Goal: Information Seeking & Learning: Learn about a topic

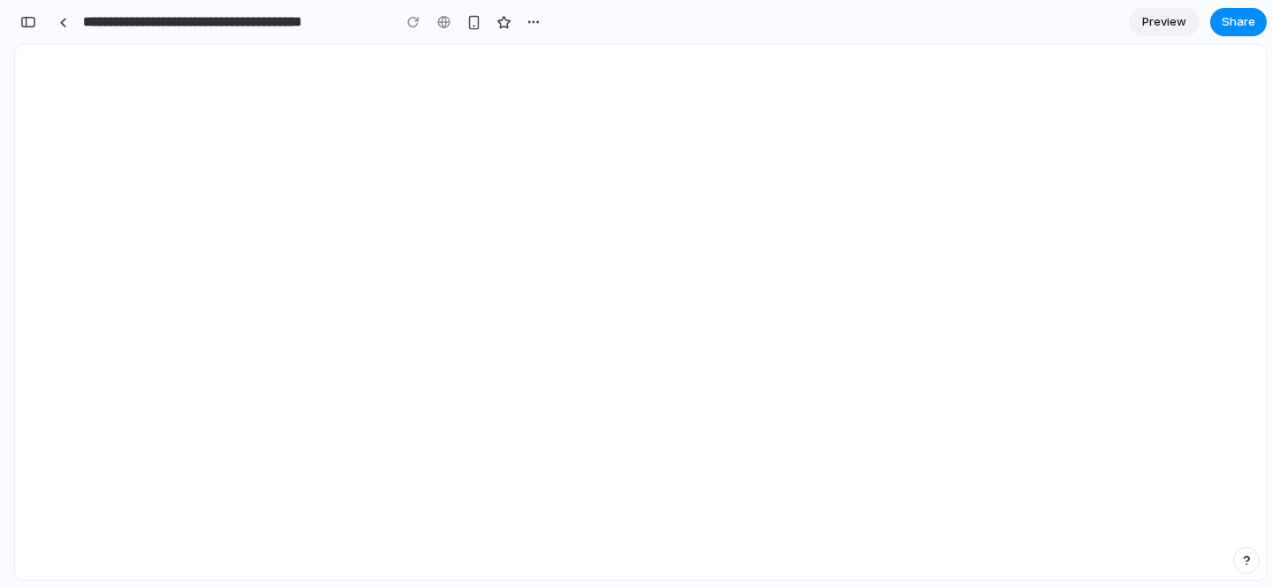
scroll to position [0, 16]
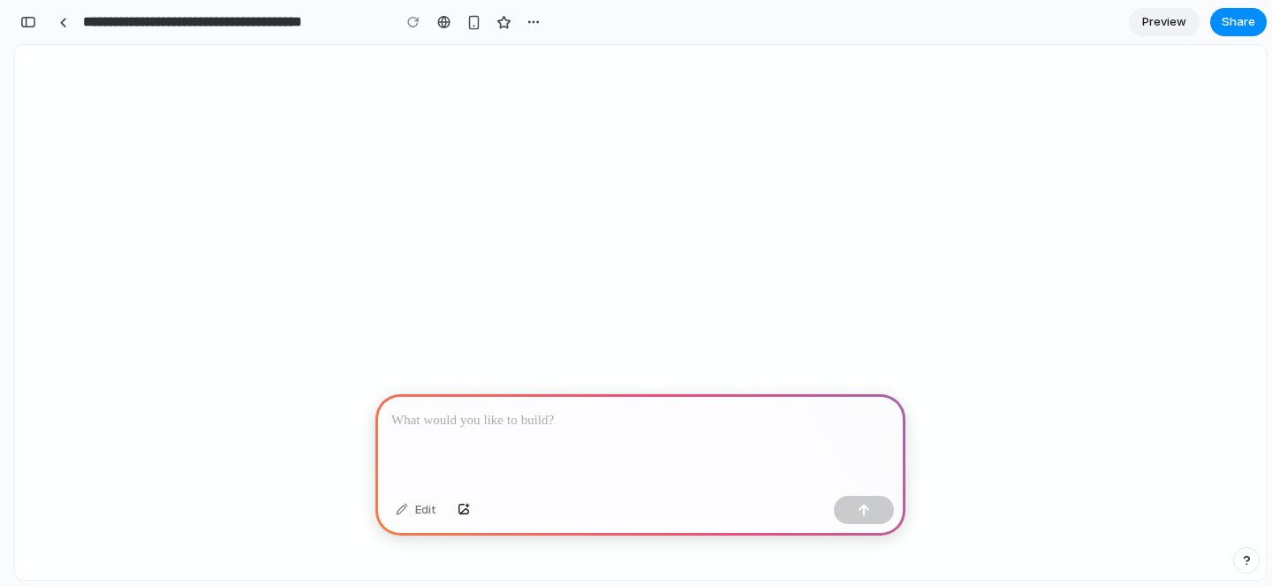
click at [441, 423] on p at bounding box center [640, 420] width 498 height 21
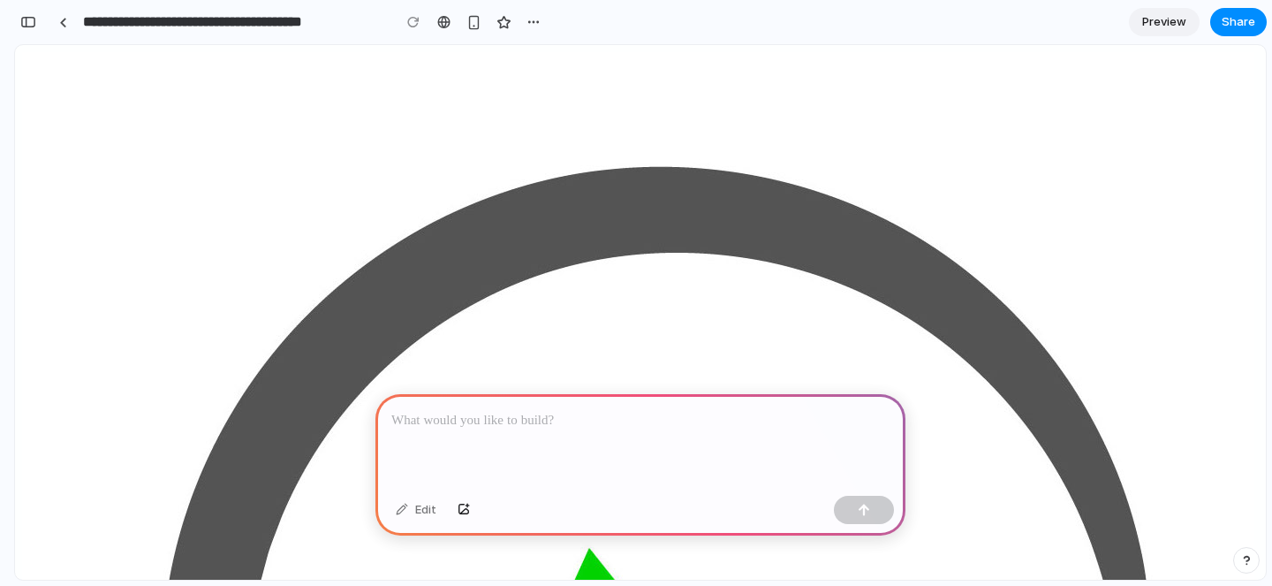
scroll to position [0, 0]
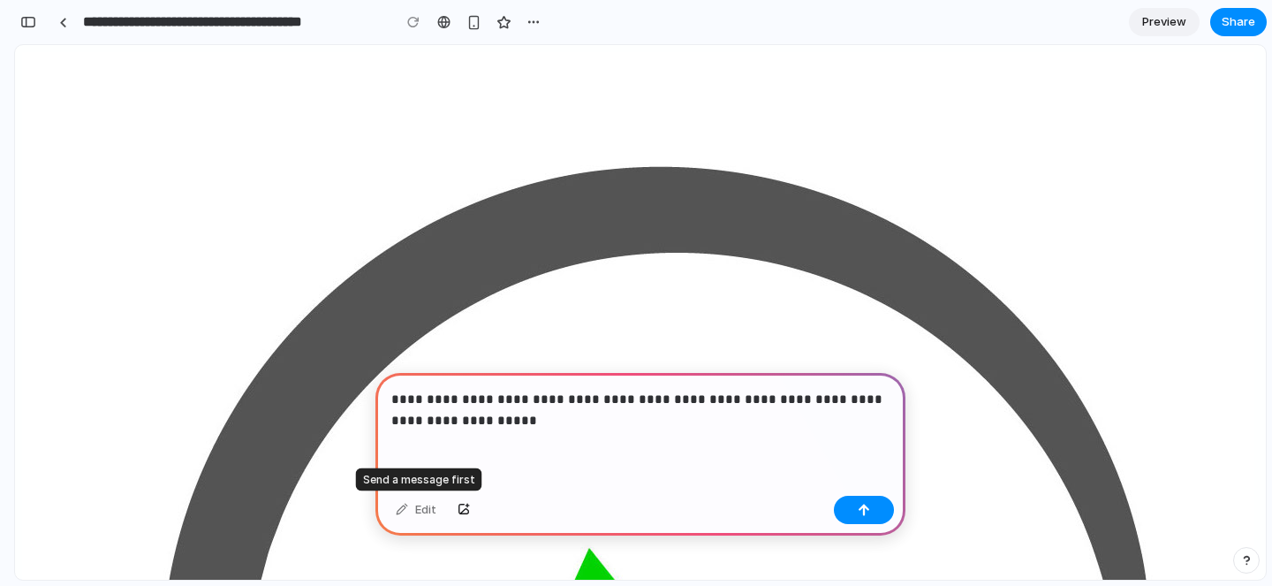
click at [431, 509] on div "Edit" at bounding box center [416, 509] width 58 height 28
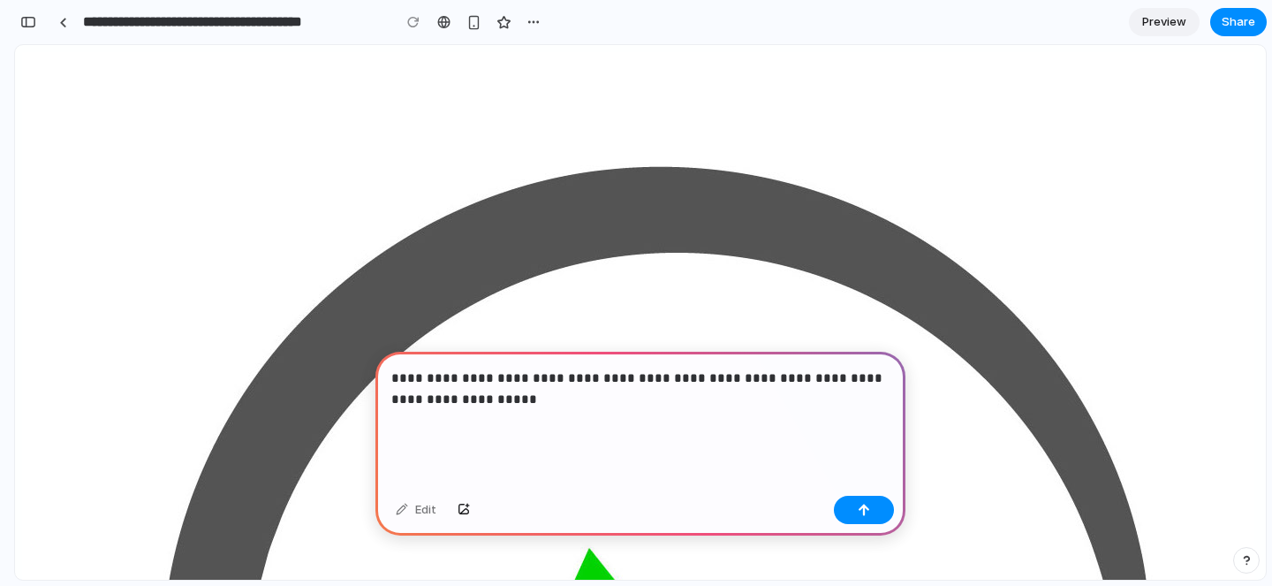
click at [541, 405] on p "**********" at bounding box center [640, 399] width 498 height 64
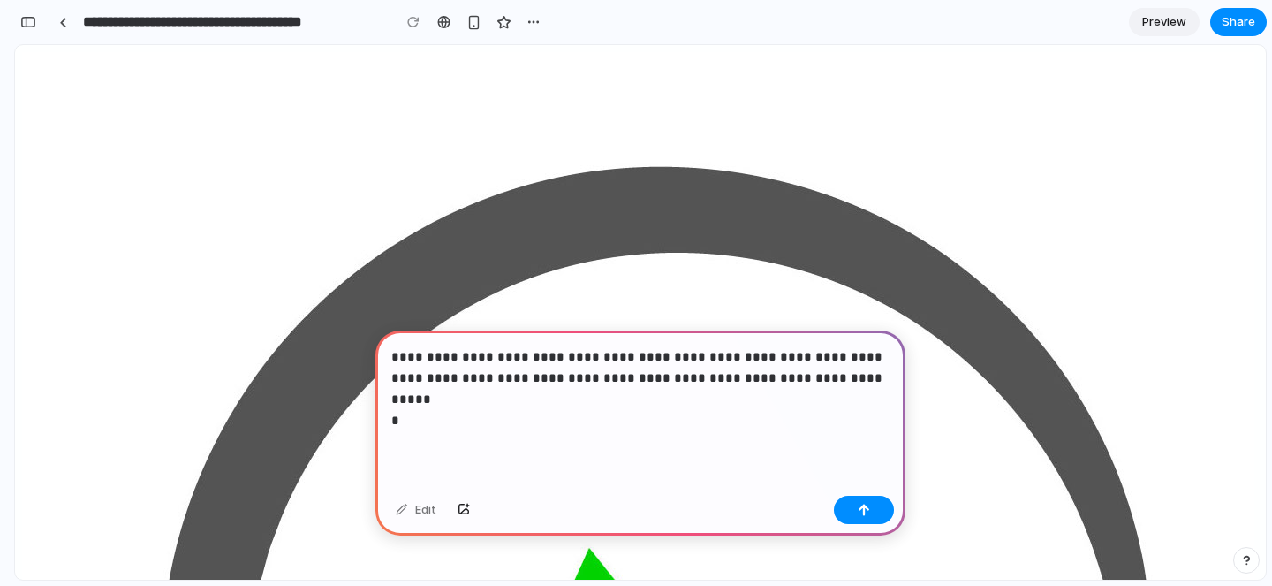
click at [637, 380] on p "**********" at bounding box center [640, 388] width 498 height 85
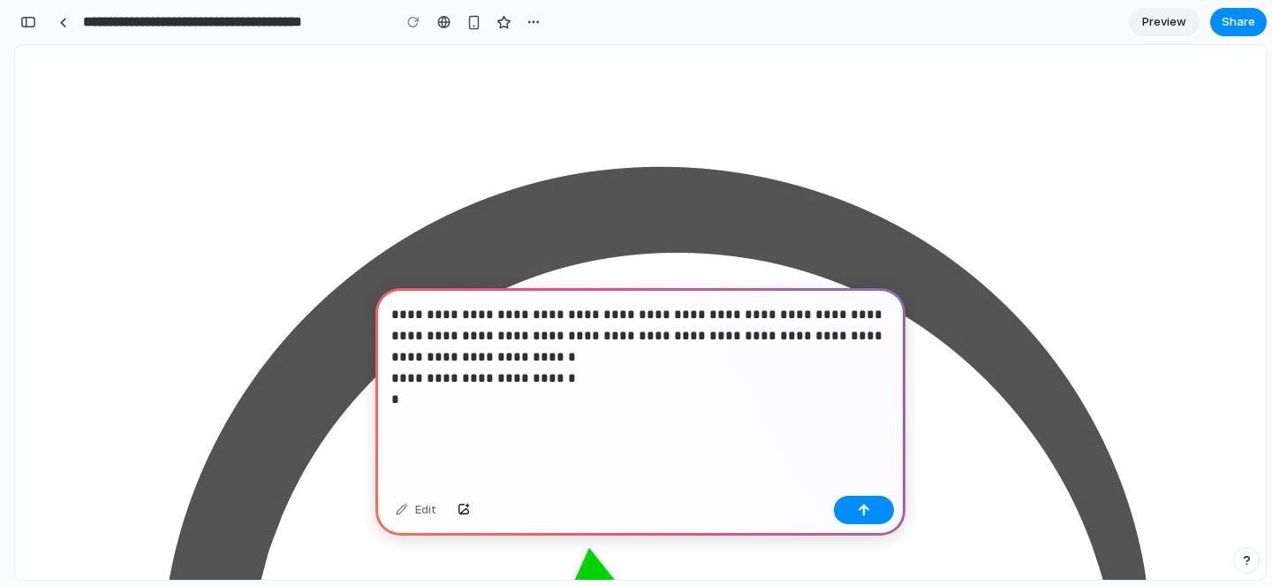
click at [789, 336] on p "**********" at bounding box center [640, 367] width 498 height 127
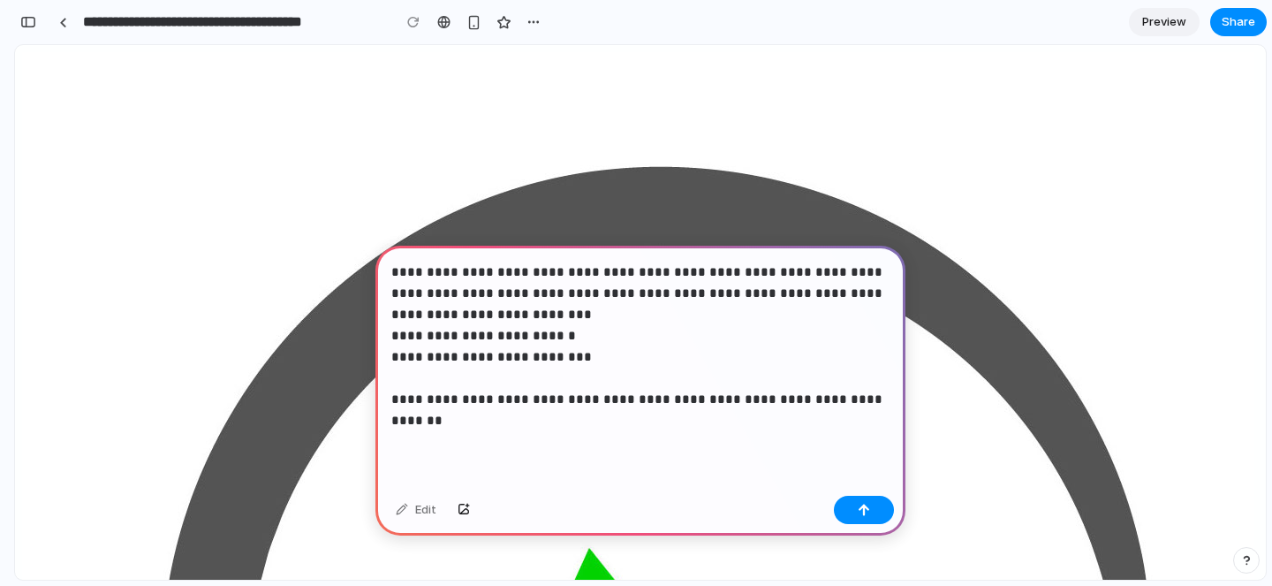
scroll to position [88, 0]
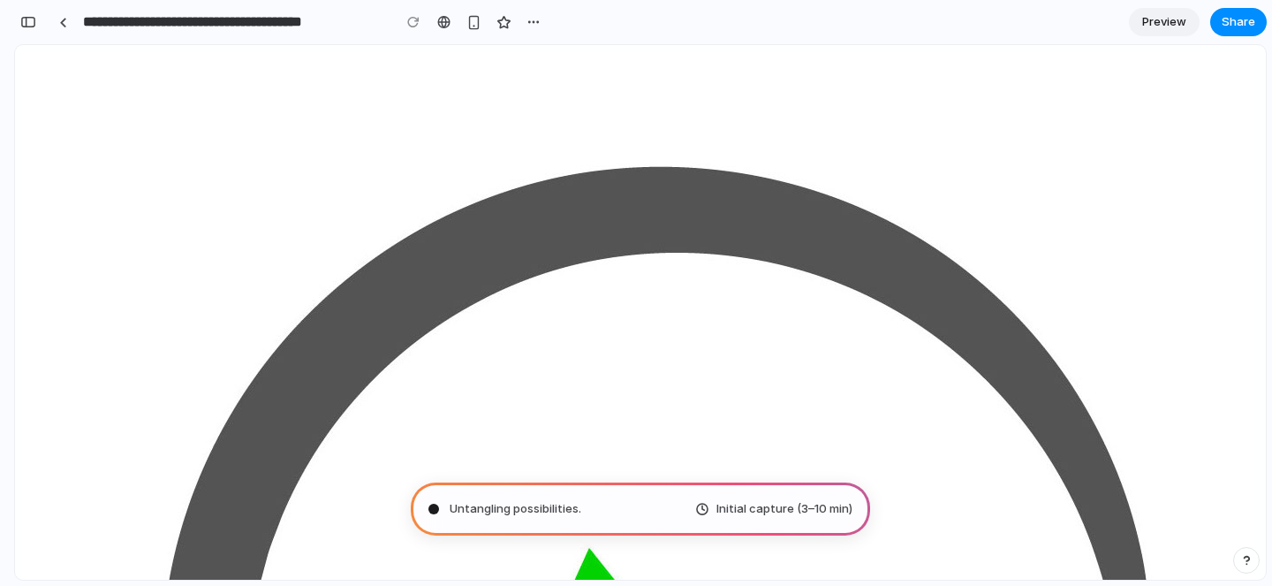
click at [586, 505] on div "Untangling possibilities . Initial capture (3–10 min)" at bounding box center [640, 508] width 459 height 53
click at [278, 30] on input "**********" at bounding box center [232, 22] width 306 height 32
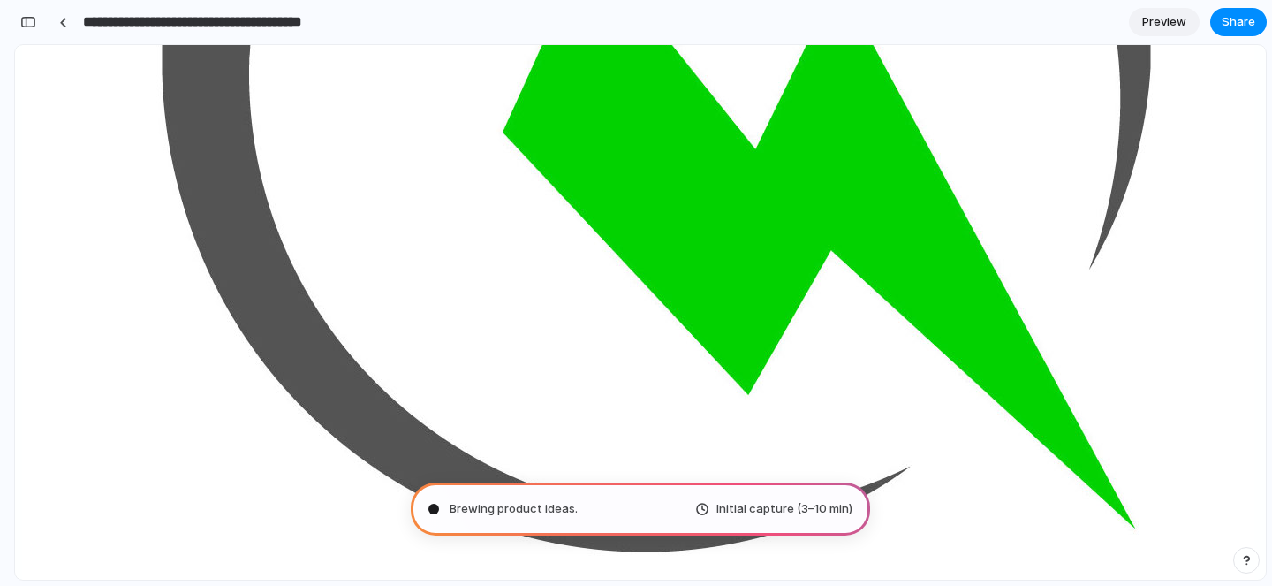
scroll to position [394, 0]
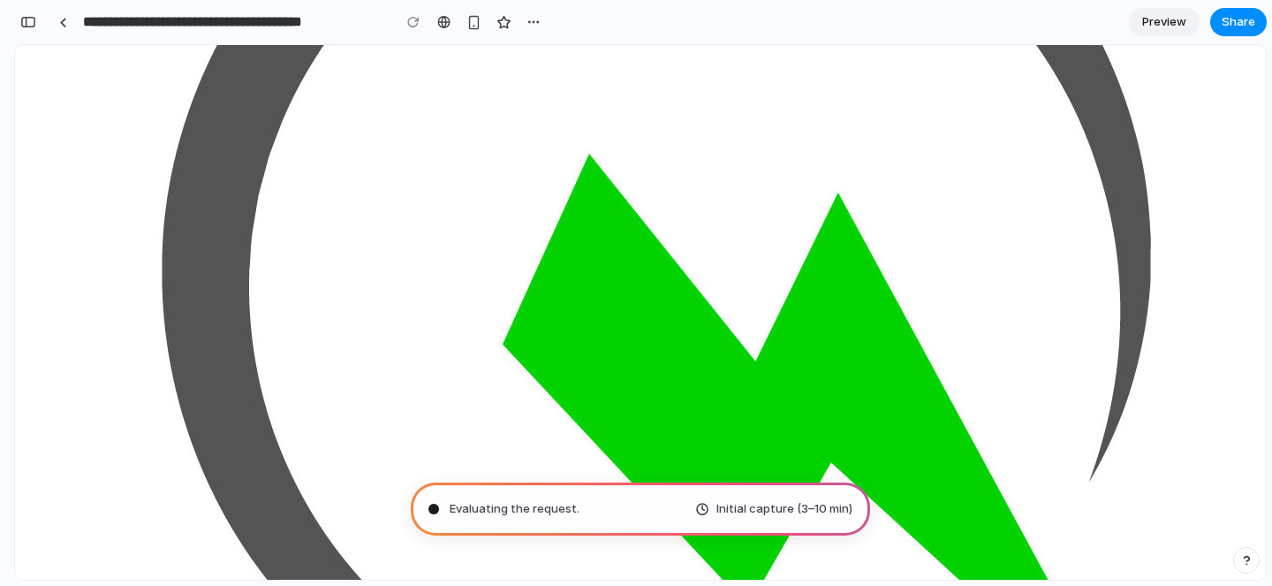
click at [1247, 558] on div "button" at bounding box center [1246, 560] width 12 height 12
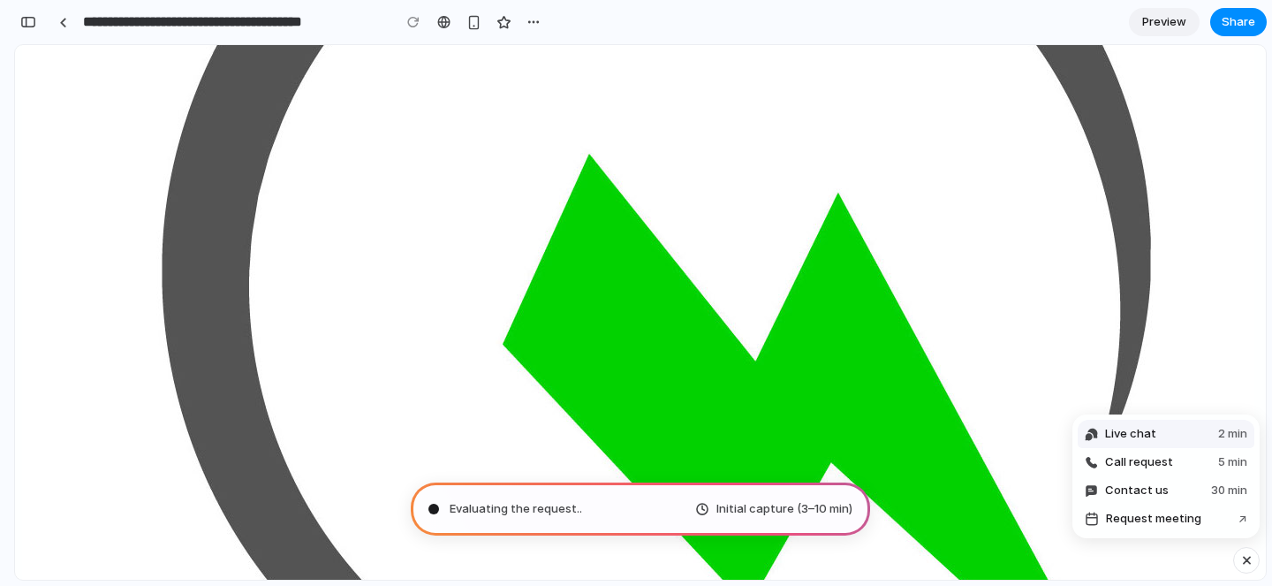
click at [1168, 433] on button "Live chat 2 min" at bounding box center [1166, 434] width 177 height 28
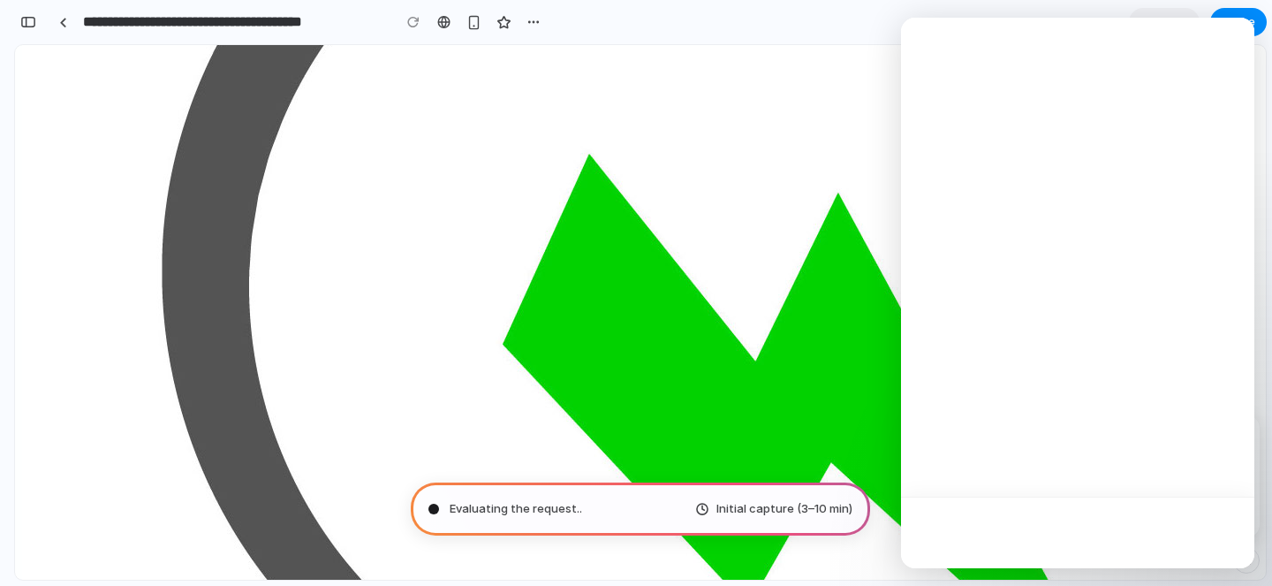
scroll to position [0, 0]
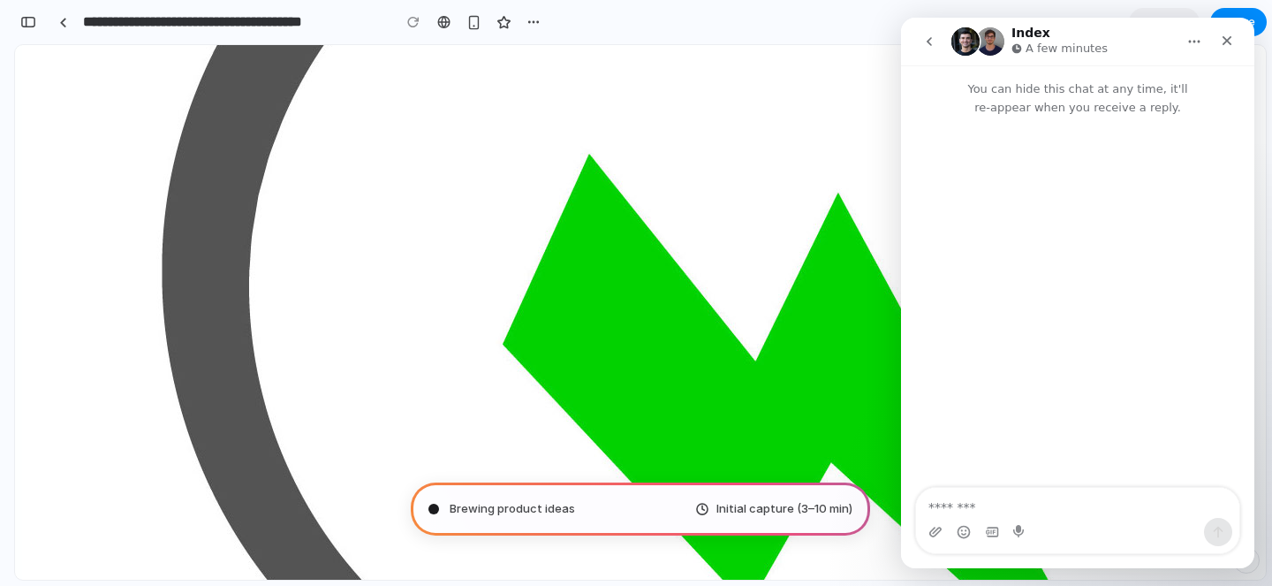
click at [932, 48] on icon "go back" at bounding box center [929, 41] width 14 height 14
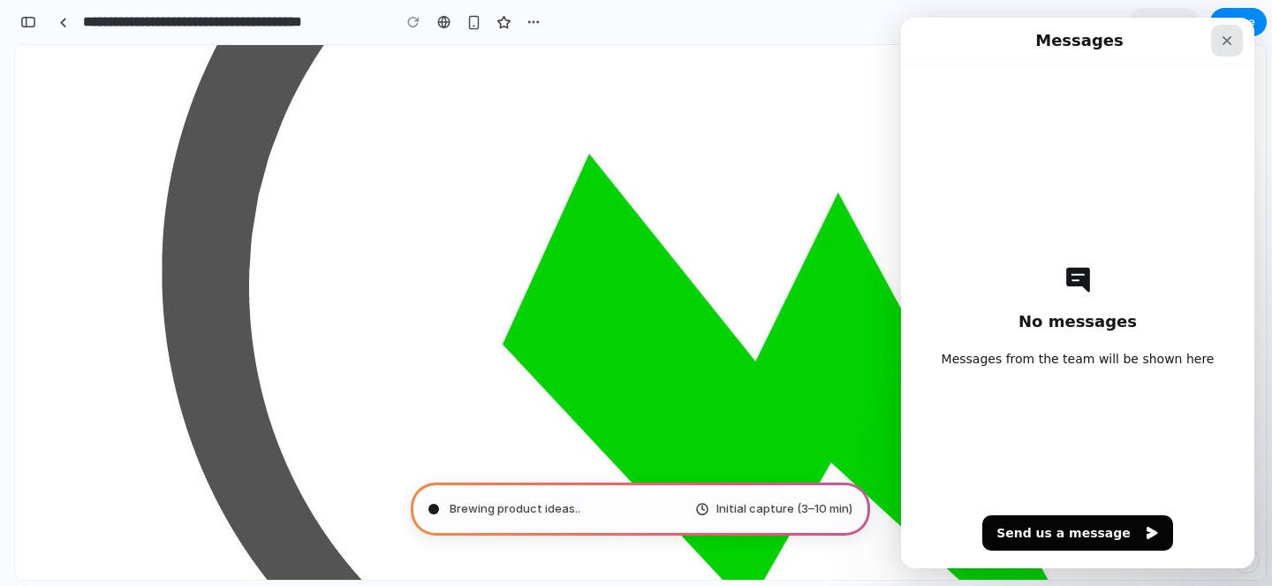
click at [1229, 44] on icon "Close" at bounding box center [1227, 41] width 14 height 14
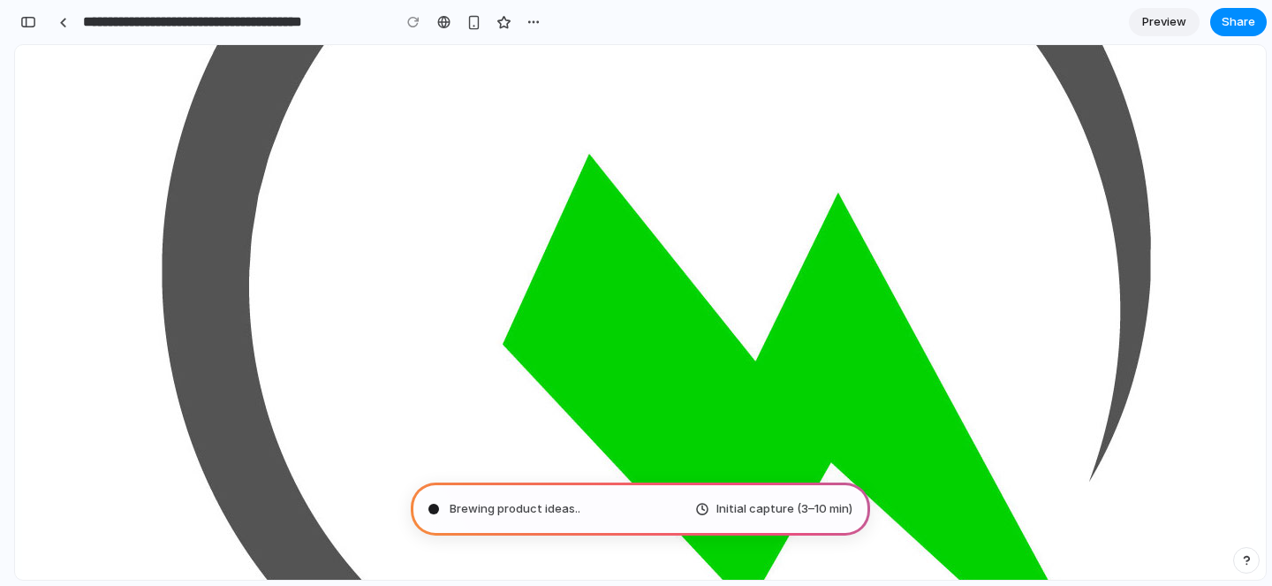
click at [1250, 561] on div "button" at bounding box center [1246, 560] width 12 height 12
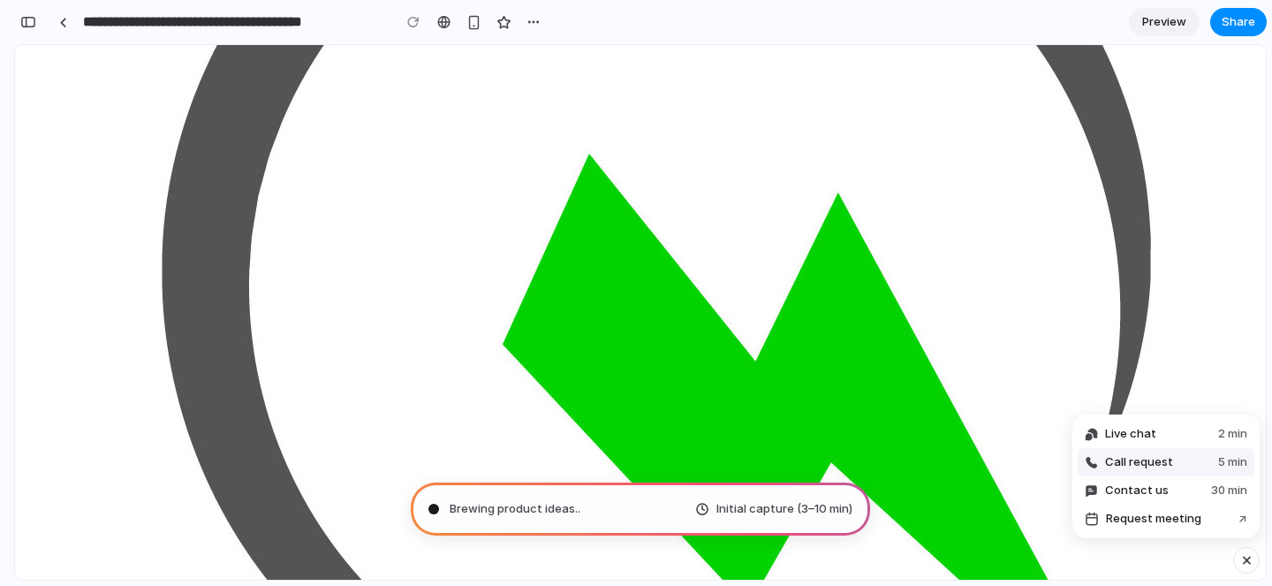
click at [1209, 466] on button "Call request 5 min" at bounding box center [1166, 462] width 177 height 28
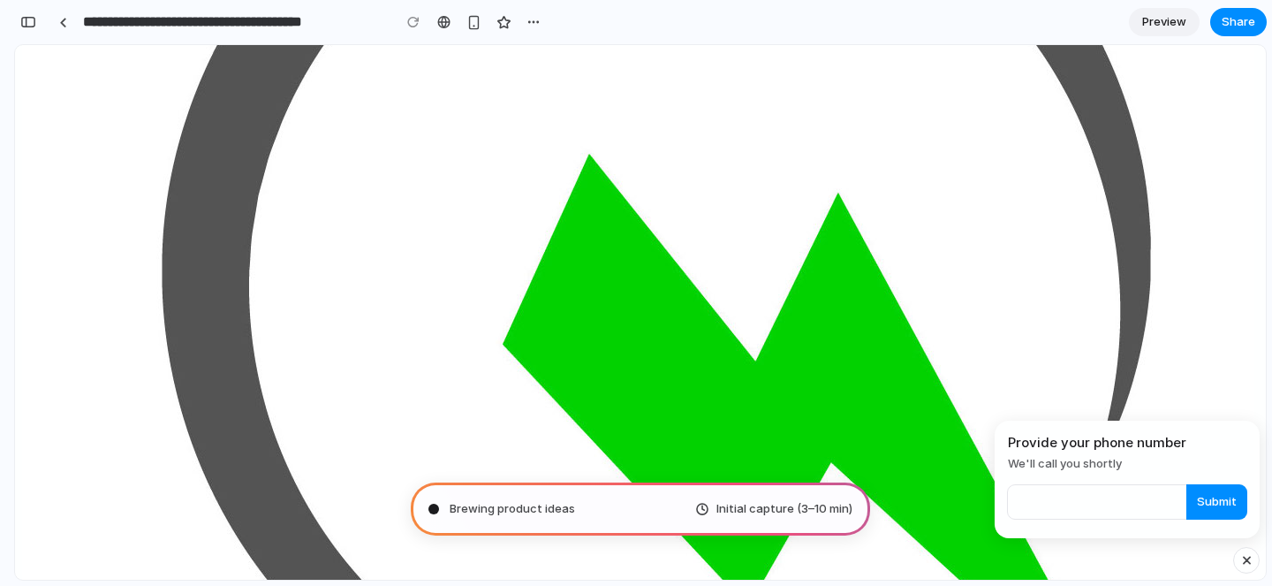
click at [1253, 559] on div "button" at bounding box center [1246, 559] width 15 height 21
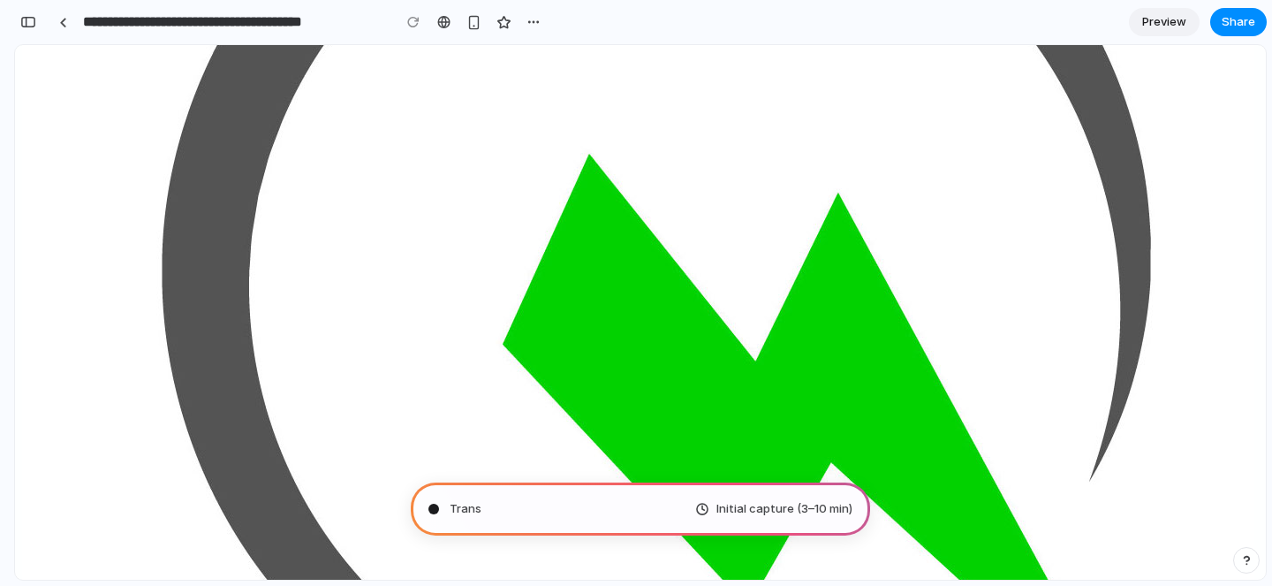
click at [1251, 557] on div "button" at bounding box center [1246, 560] width 12 height 12
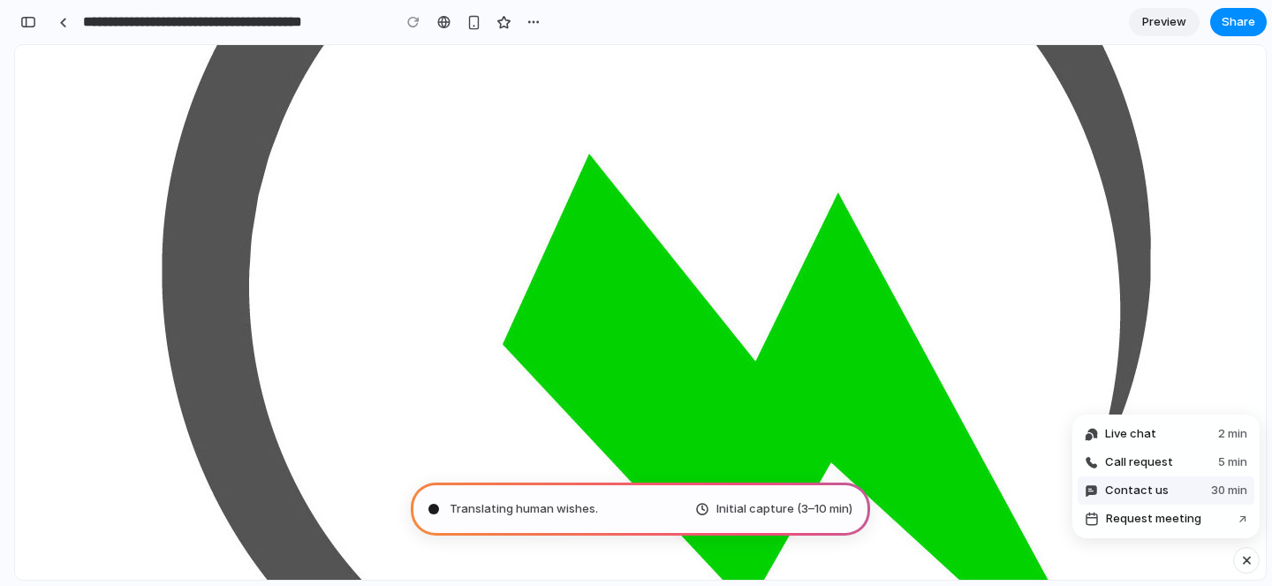
type input "**********"
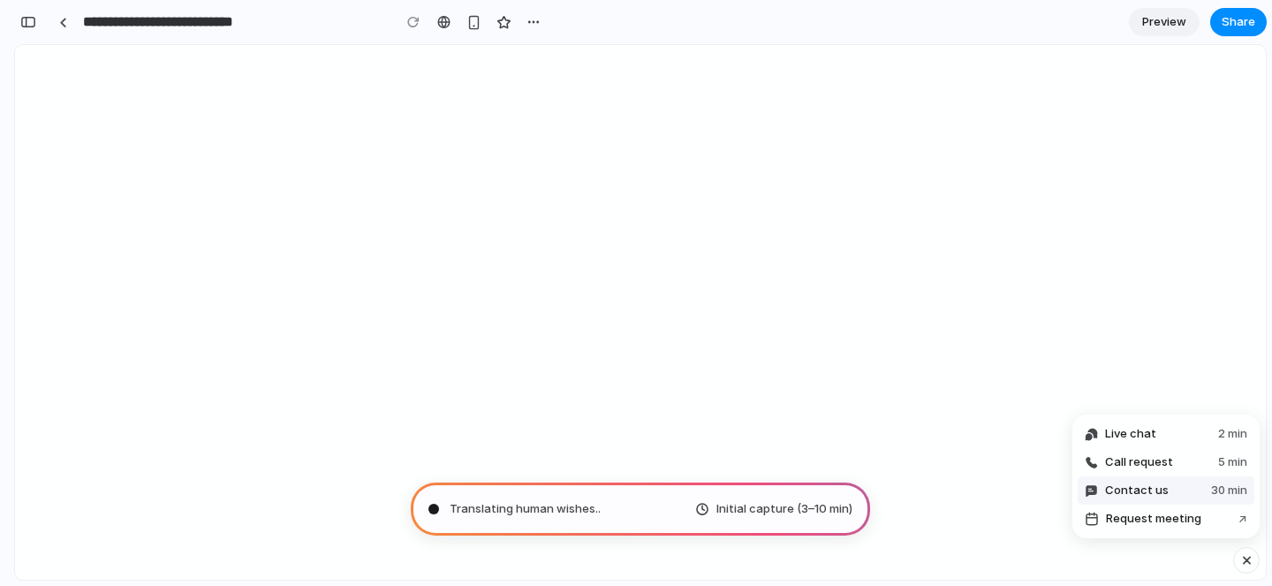
click at [1181, 494] on button "Contact us 30 min" at bounding box center [1166, 490] width 177 height 28
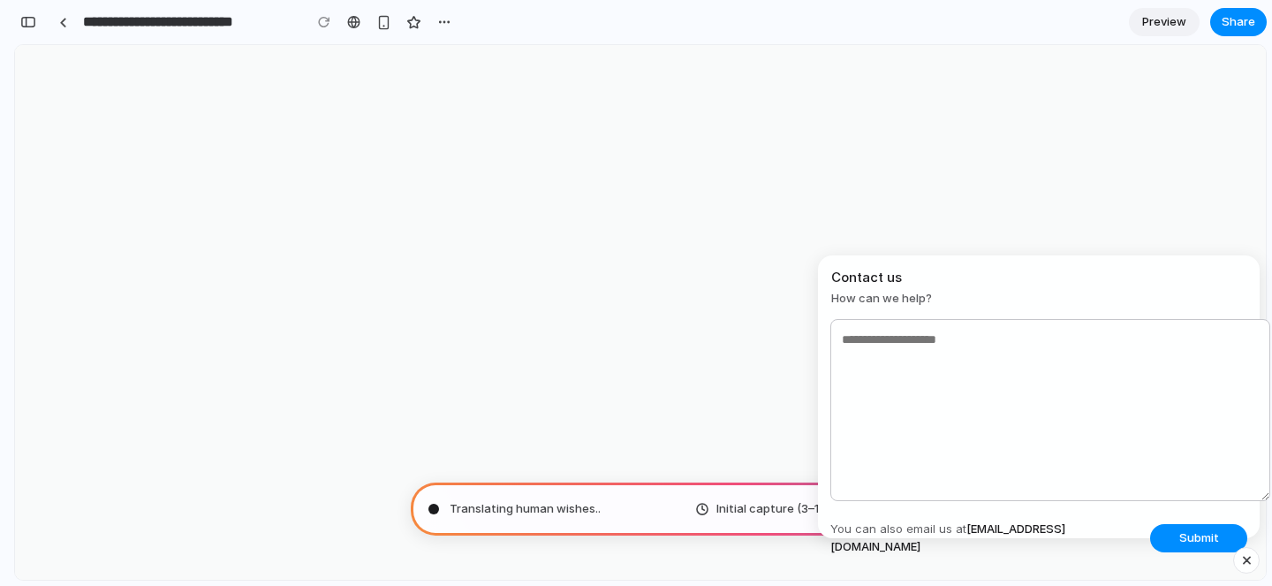
click at [1088, 423] on textarea at bounding box center [1050, 410] width 440 height 182
click at [1246, 559] on div "button" at bounding box center [1246, 559] width 15 height 21
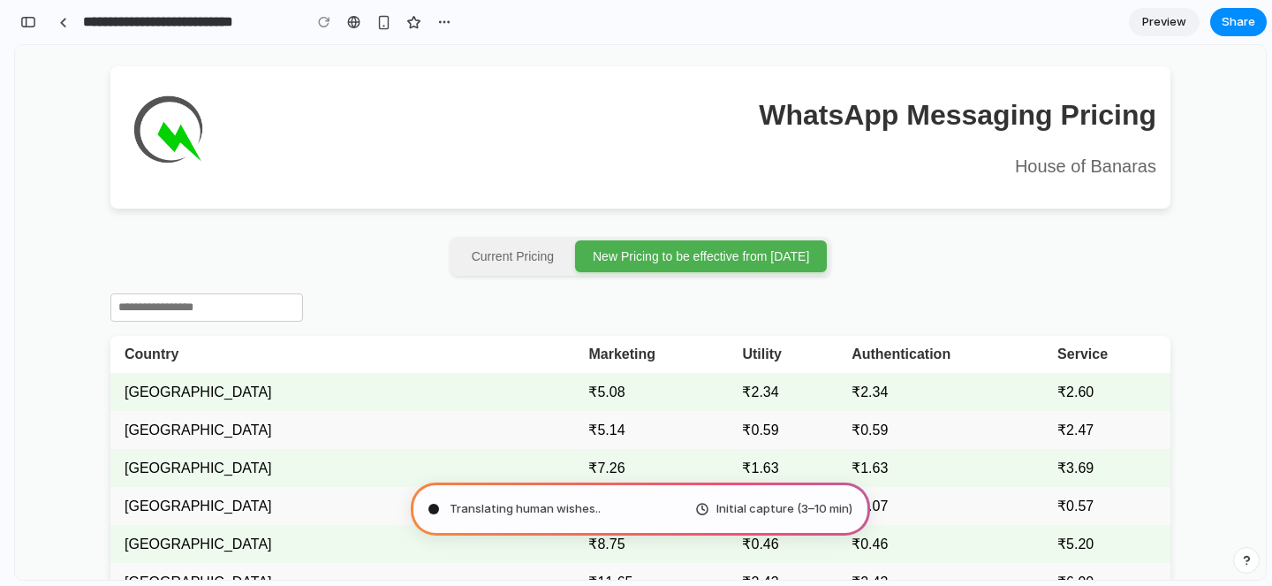
click at [1248, 562] on div "button" at bounding box center [1246, 560] width 12 height 12
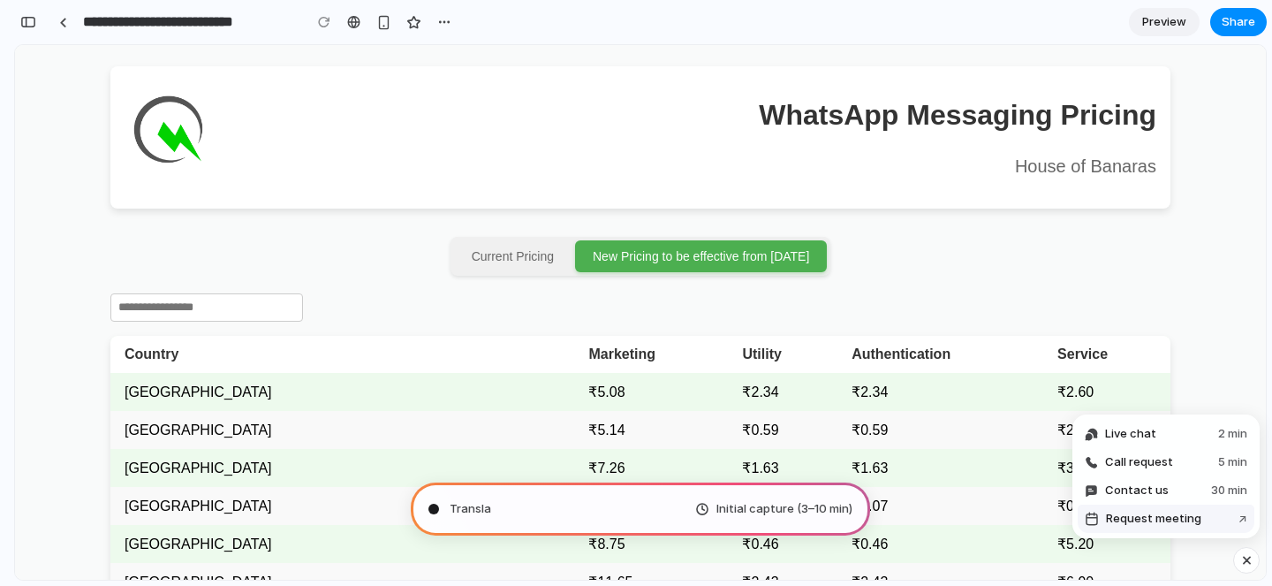
click at [1179, 523] on span "Request meeting" at bounding box center [1153, 519] width 95 height 18
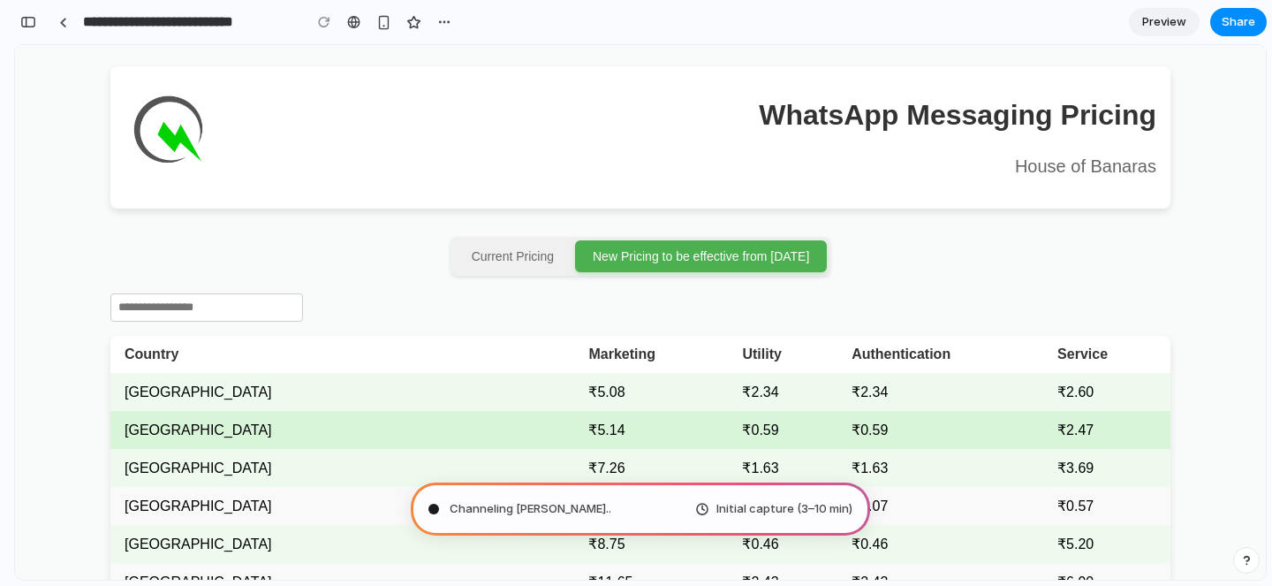
scroll to position [932, 0]
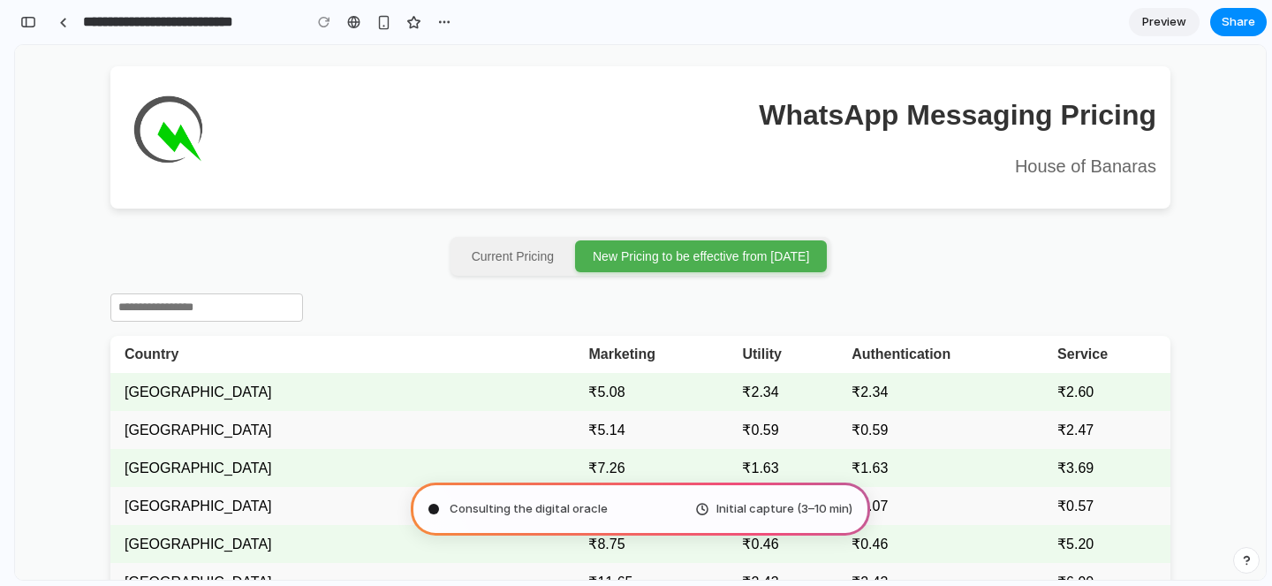
click at [495, 503] on span "Consulting the digital oracle" at bounding box center [529, 509] width 158 height 18
click at [584, 512] on span "Consulting the digital oracle ..." at bounding box center [533, 509] width 166 height 18
click at [226, 313] on input "text" at bounding box center [206, 307] width 193 height 28
click at [182, 151] on img at bounding box center [167, 130] width 85 height 85
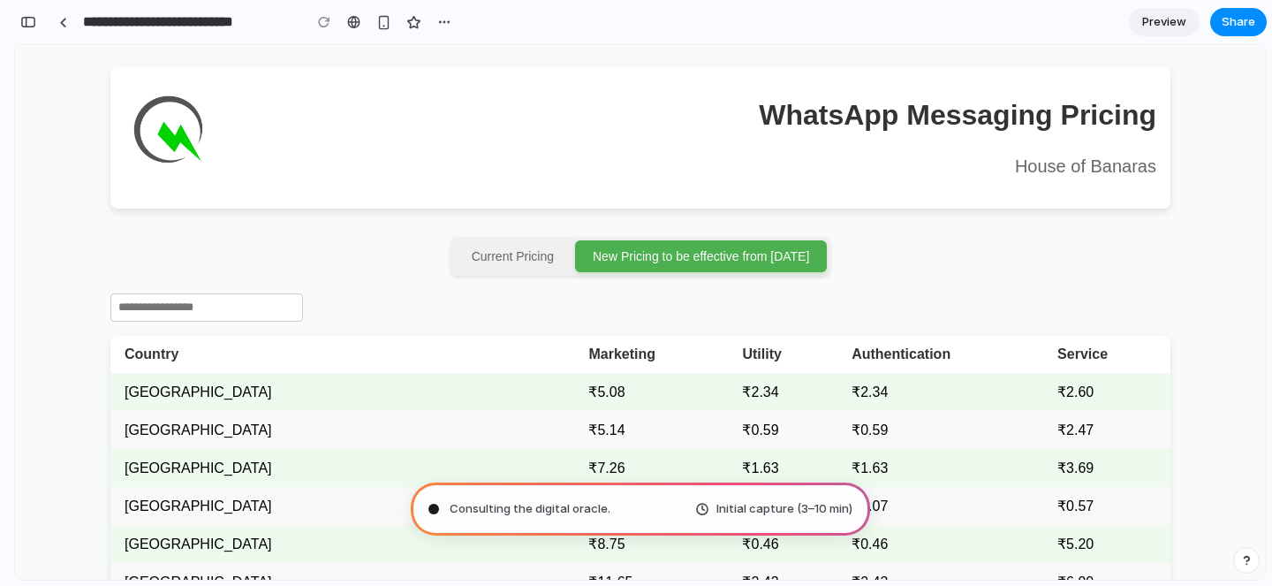
click at [446, 125] on div "WhatsApp Messaging Pricing House of [GEOGRAPHIC_DATA]" at bounding box center [640, 137] width 1060 height 142
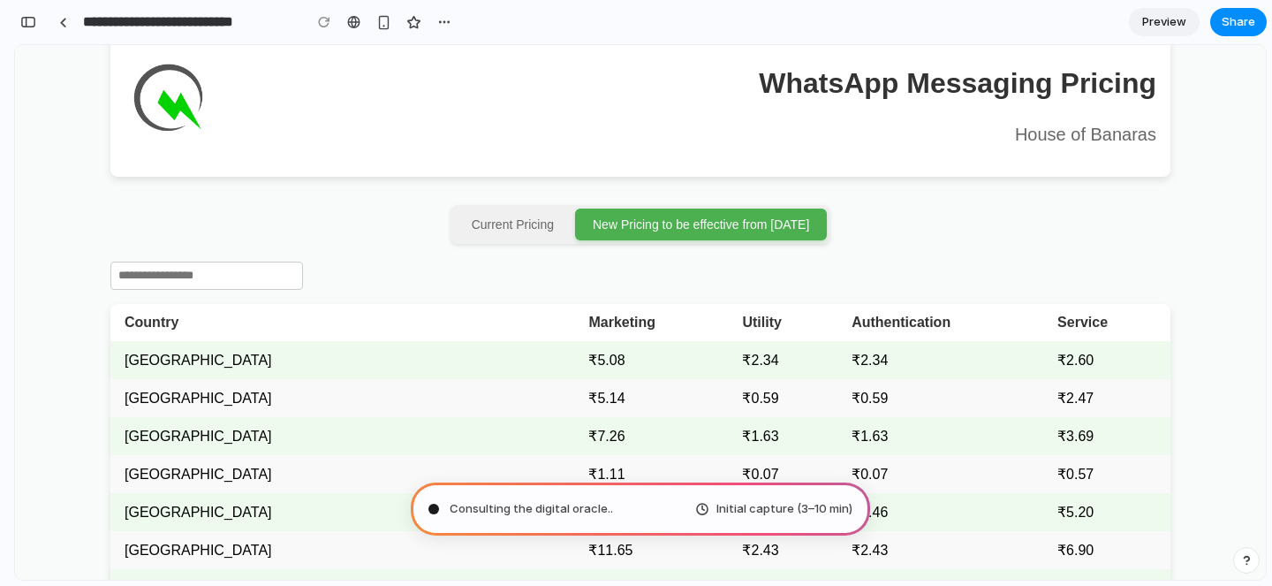
scroll to position [0, 0]
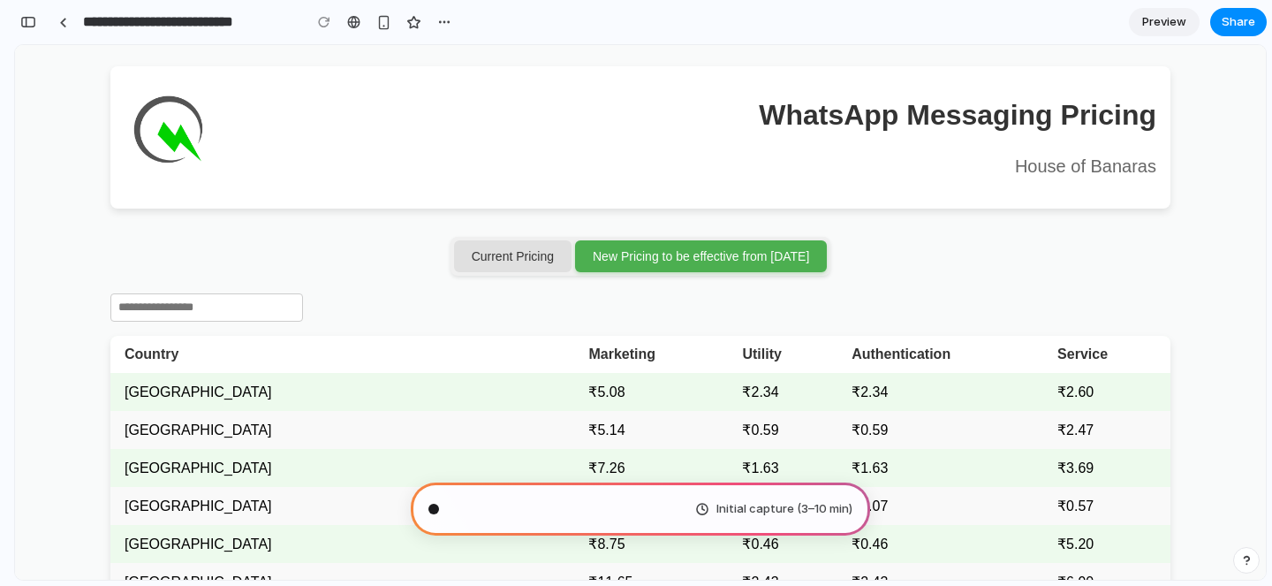
click at [495, 268] on button "Current Pricing" at bounding box center [512, 256] width 117 height 32
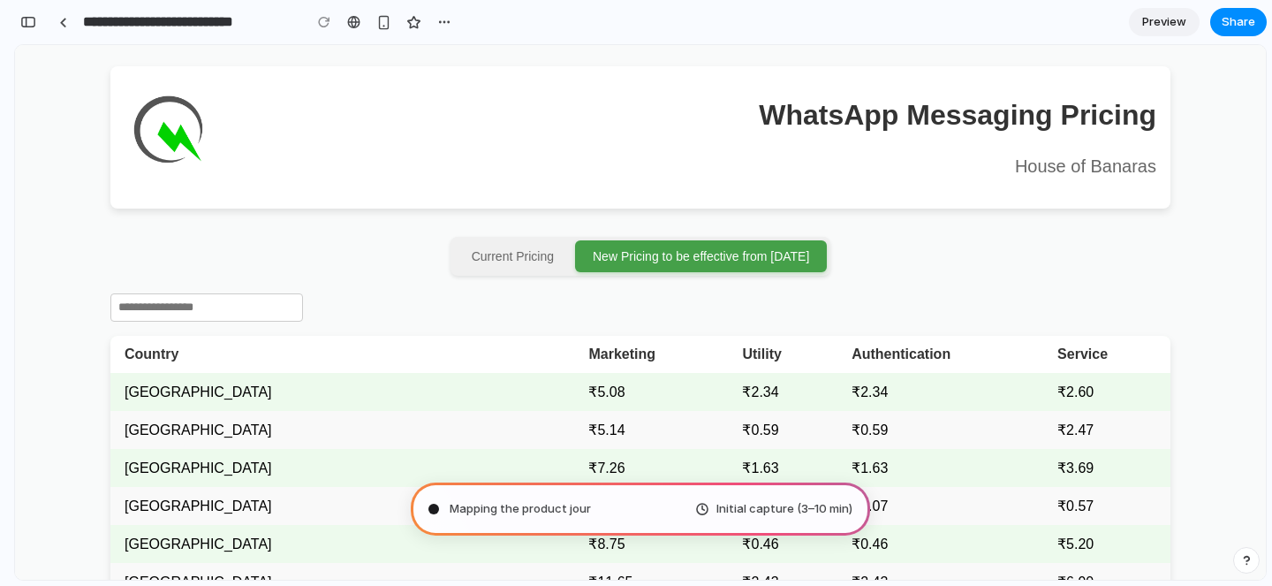
click at [582, 256] on button "New Pricing to be effective from [DATE]" at bounding box center [701, 256] width 252 height 32
click at [505, 256] on button "Current Pricing" at bounding box center [512, 256] width 117 height 32
click at [624, 256] on button "New Pricing to be effective from [DATE]" at bounding box center [701, 256] width 252 height 32
click at [533, 256] on button "Current Pricing" at bounding box center [512, 256] width 117 height 32
click at [622, 260] on button "New Pricing to be effective from [DATE]" at bounding box center [701, 256] width 252 height 32
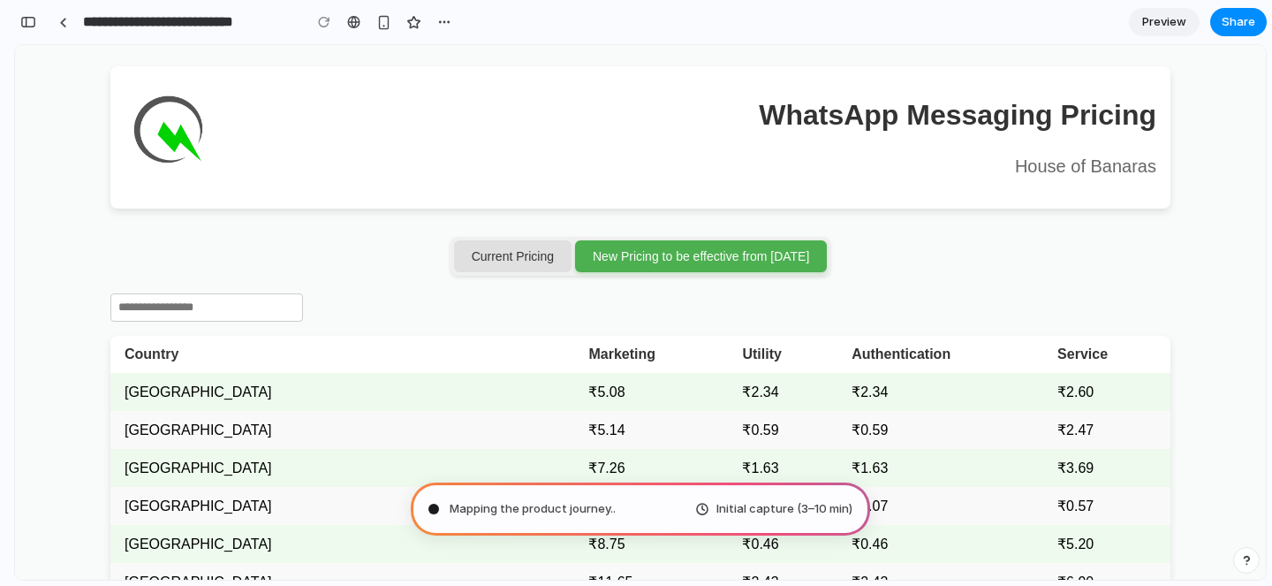
click at [504, 260] on button "Current Pricing" at bounding box center [512, 256] width 117 height 32
click at [500, 503] on span "Mapping the product journey .." at bounding box center [533, 509] width 166 height 18
click at [497, 511] on span "Mapping the product journey" at bounding box center [530, 509] width 161 height 18
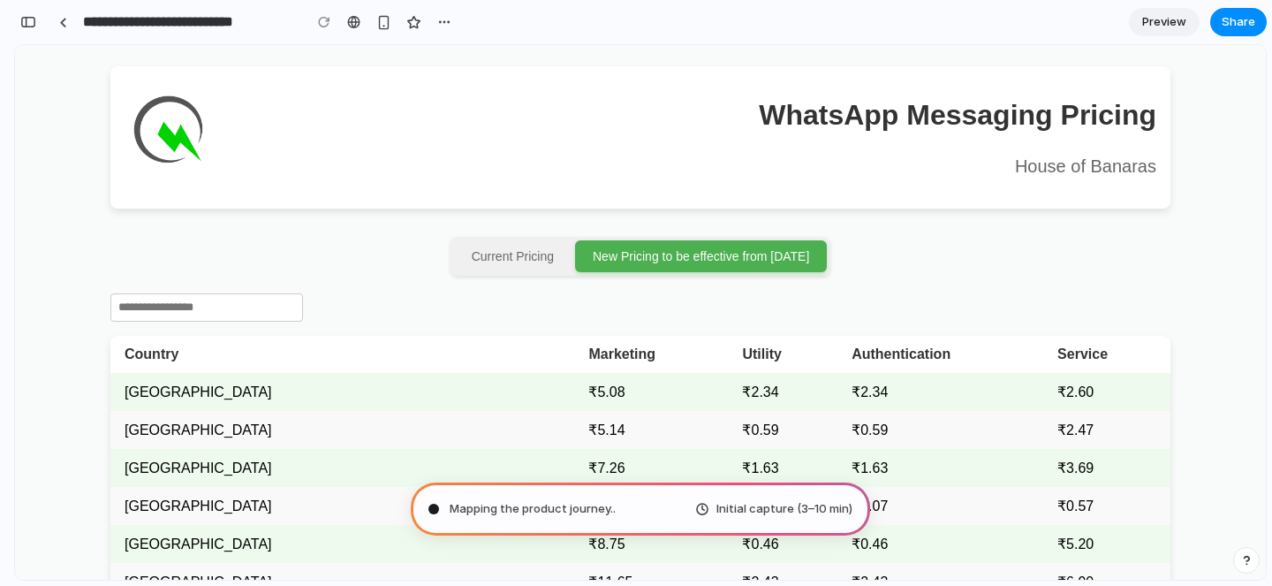
click at [497, 511] on span "Mapping the product journey .." at bounding box center [533, 509] width 166 height 18
click at [497, 511] on span "Mapping the product journey ..." at bounding box center [534, 509] width 169 height 18
click at [497, 511] on span "Mapping the product journey" at bounding box center [530, 509] width 161 height 18
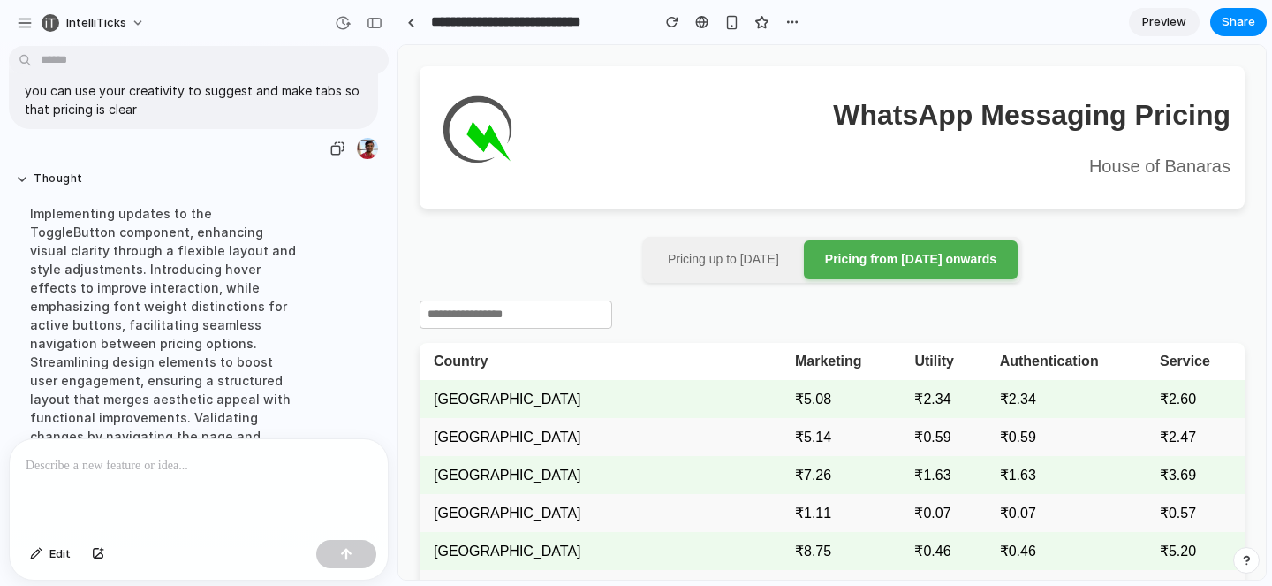
scroll to position [162, 0]
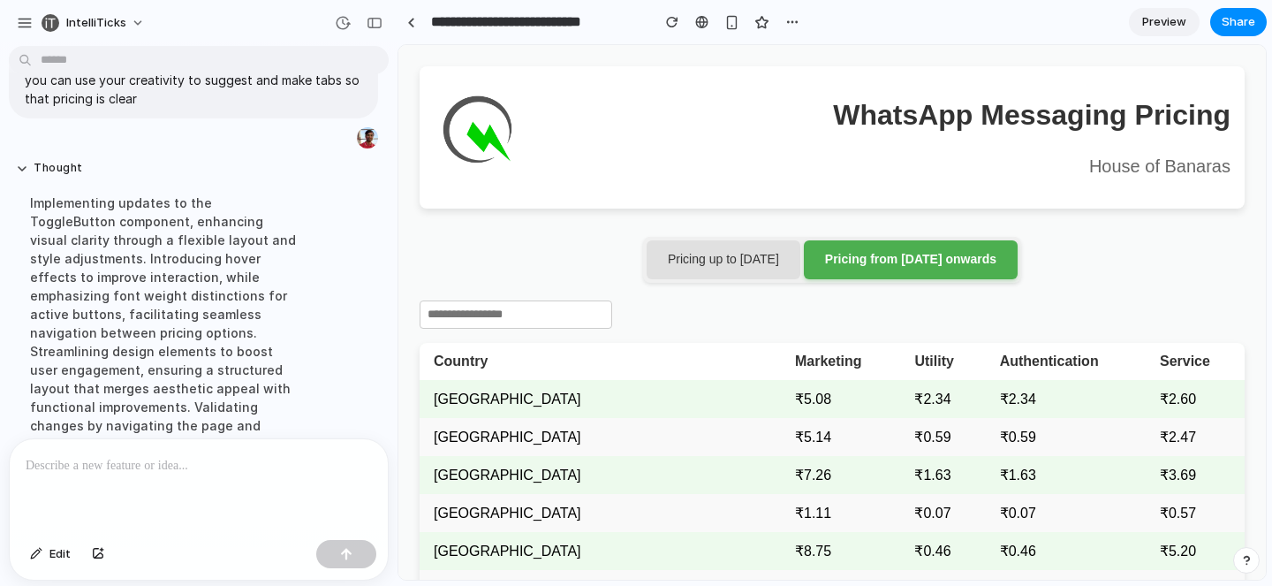
click at [706, 262] on span "Pricing up to [DATE]" at bounding box center [723, 260] width 111 height 18
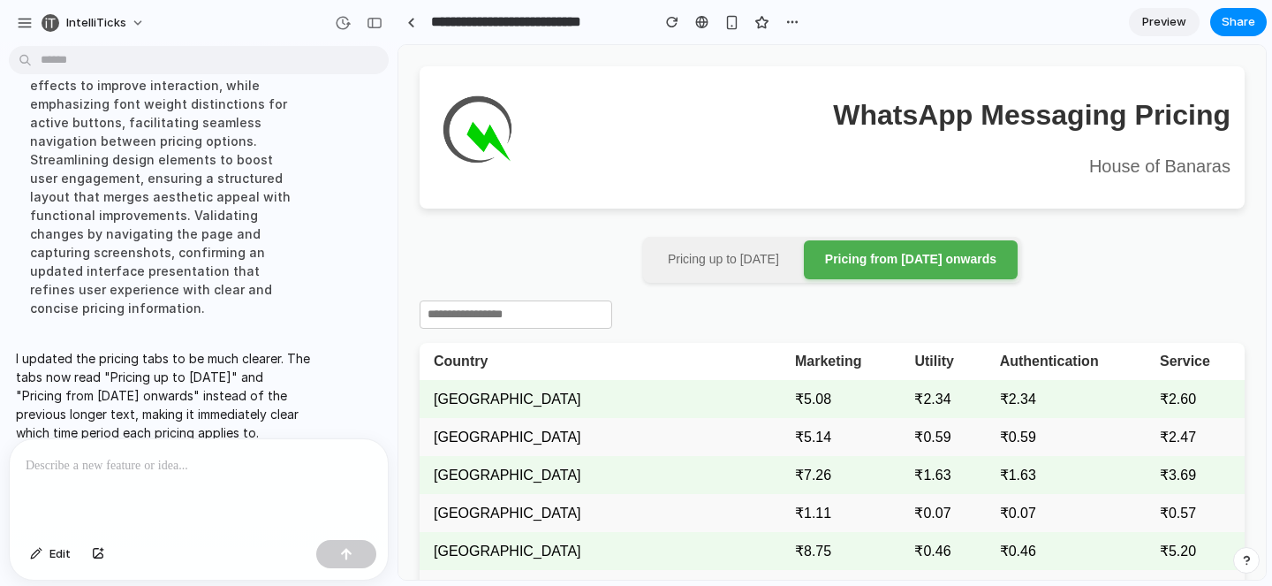
scroll to position [357, 0]
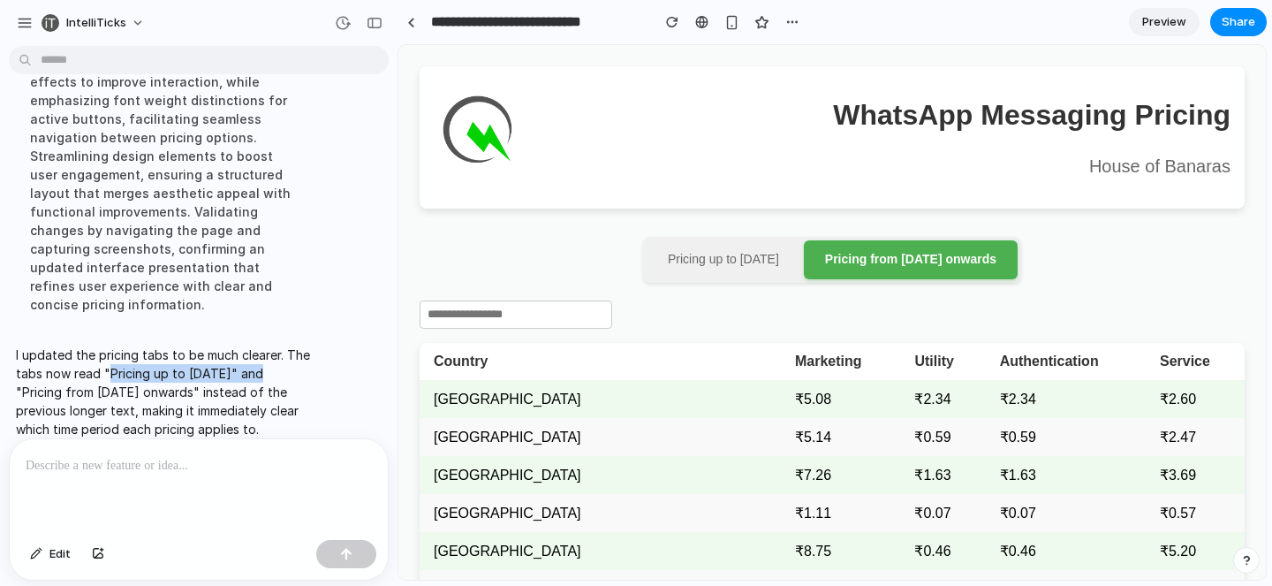
drag, startPoint x: 106, startPoint y: 352, endPoint x: 263, endPoint y: 355, distance: 157.3
click at [263, 355] on p "I updated the pricing tabs to be much clearer. The tabs now read "Pricing up to…" at bounding box center [163, 391] width 295 height 93
click at [241, 385] on p "I updated the pricing tabs to be much clearer. The tabs now read "Pricing up to…" at bounding box center [163, 391] width 295 height 93
click at [223, 395] on p "I updated the pricing tabs to be much clearer. The tabs now read "Pricing up to…" at bounding box center [163, 391] width 295 height 93
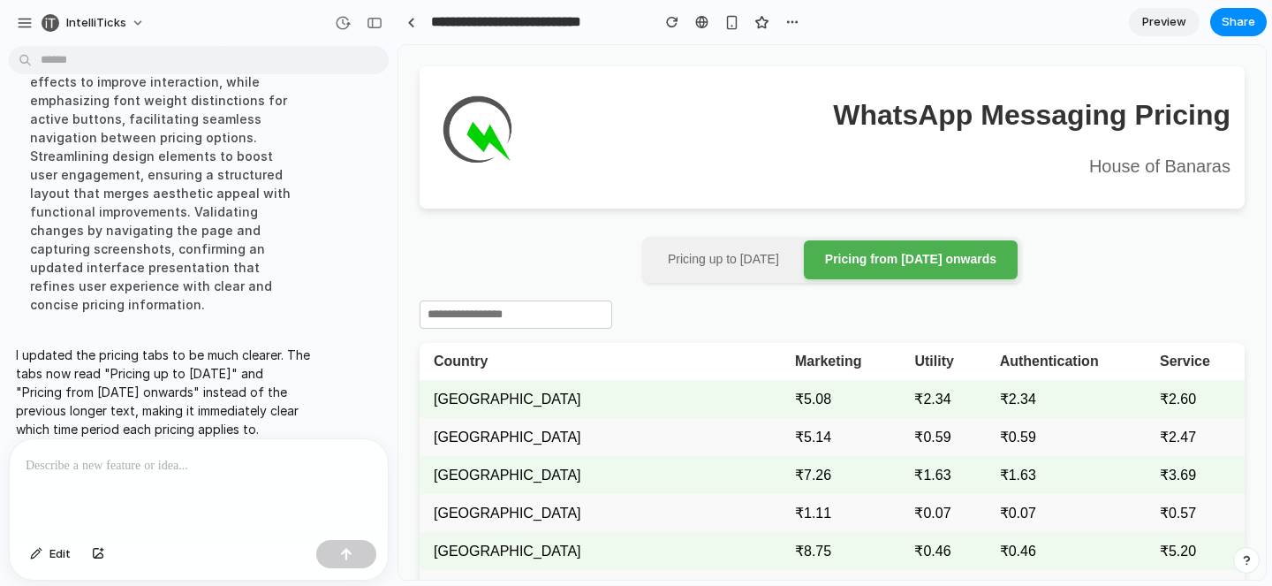
click at [167, 477] on div at bounding box center [199, 486] width 378 height 94
click at [722, 266] on span "Pricing up to [DATE]" at bounding box center [723, 260] width 111 height 18
click at [197, 486] on div at bounding box center [199, 486] width 378 height 94
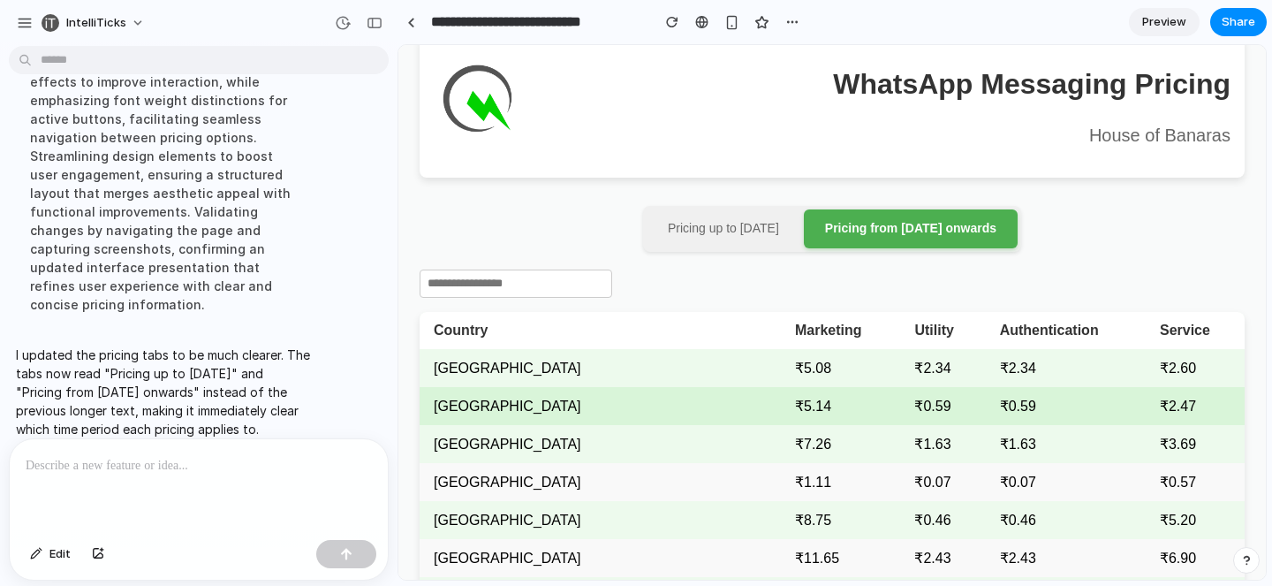
scroll to position [0, 0]
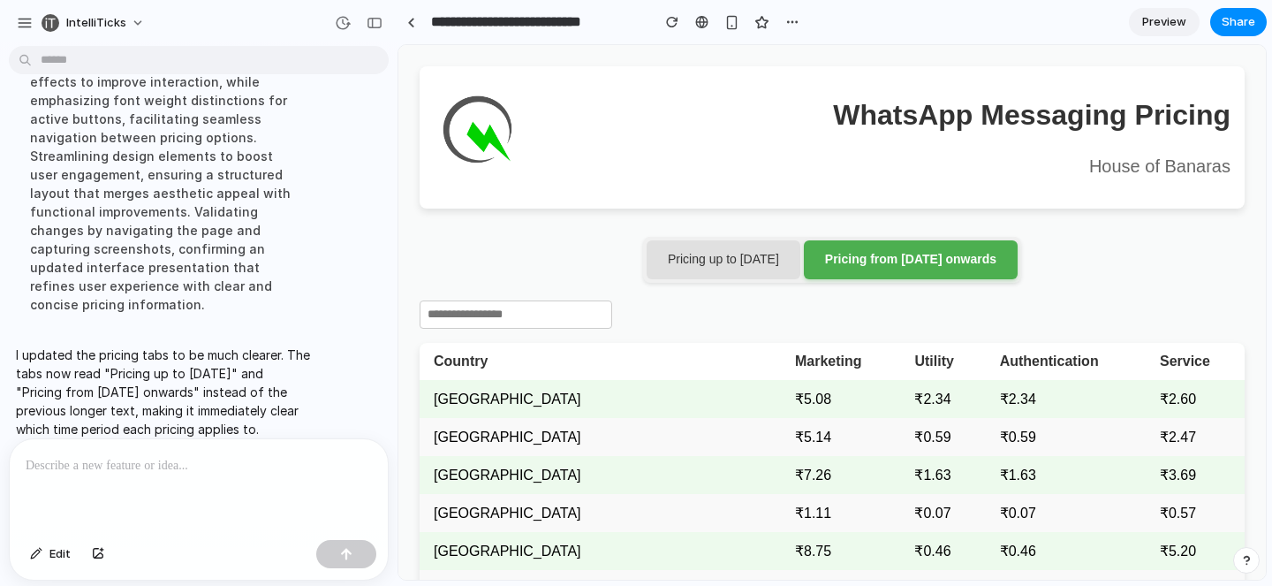
click at [677, 266] on span "Pricing up to [DATE]" at bounding box center [723, 260] width 111 height 18
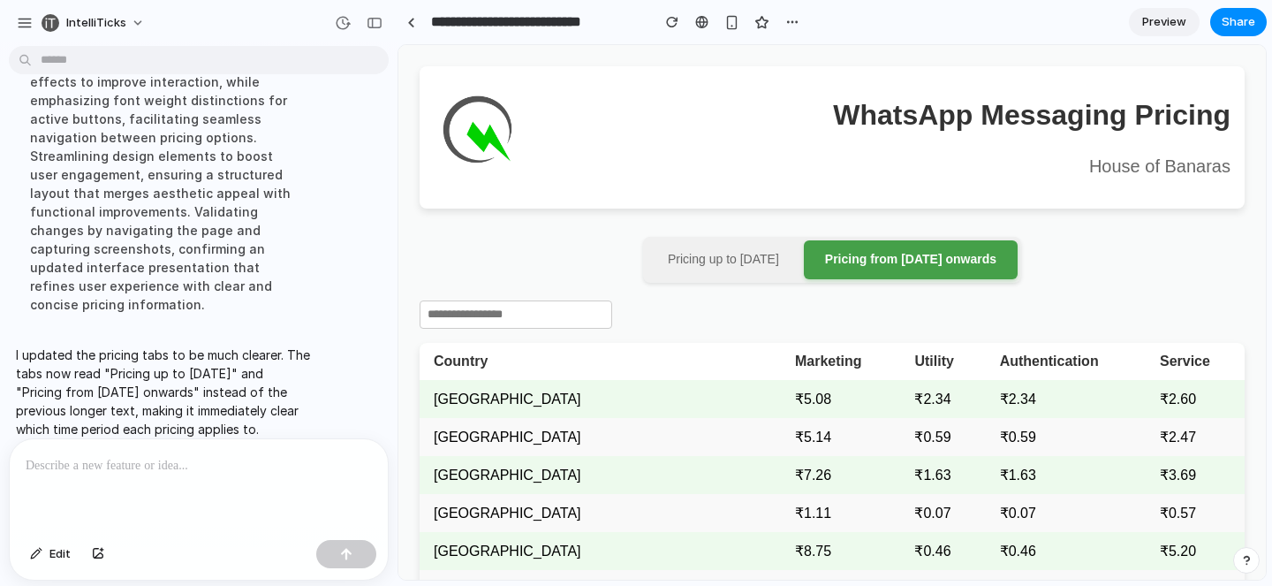
click at [929, 255] on span "Pricing from [DATE] onwards" at bounding box center [910, 260] width 171 height 18
click at [168, 475] on p at bounding box center [199, 465] width 346 height 21
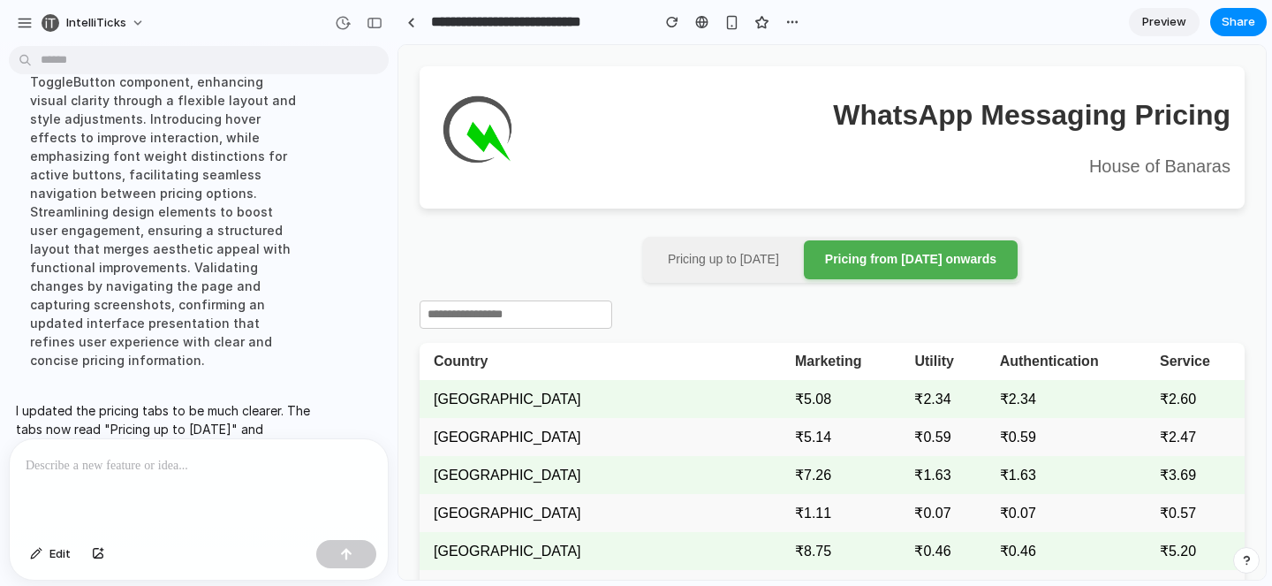
scroll to position [357, 0]
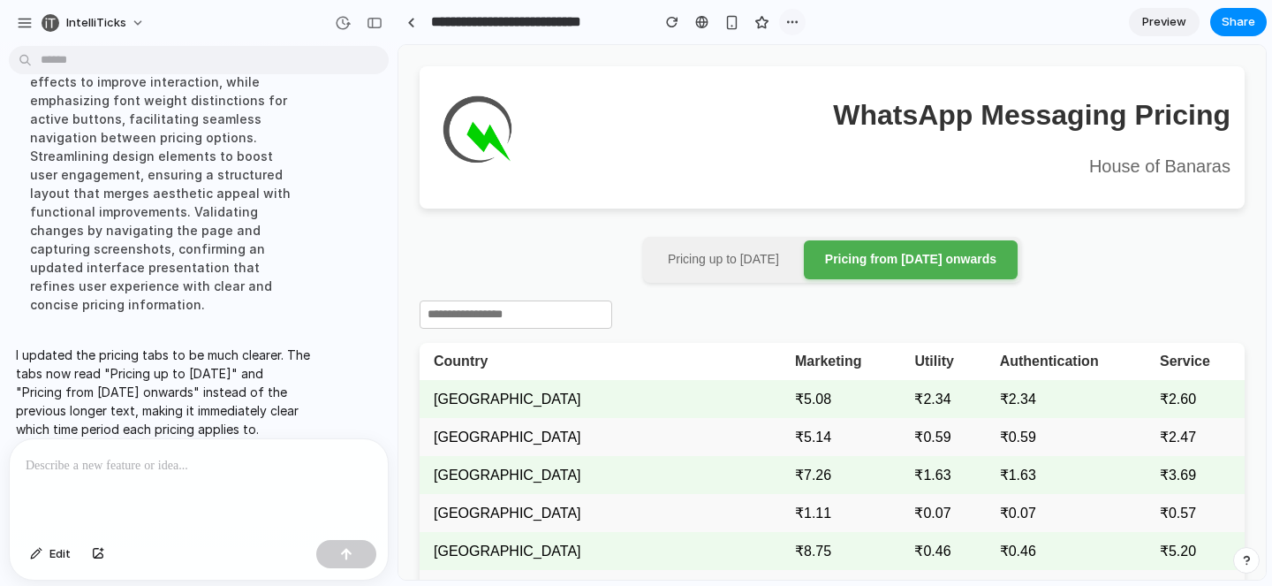
click at [789, 23] on div "button" at bounding box center [792, 22] width 14 height 14
click at [883, 23] on div "Duplicate Delete" at bounding box center [636, 293] width 1272 height 586
